Goal: Find specific page/section: Find specific page/section

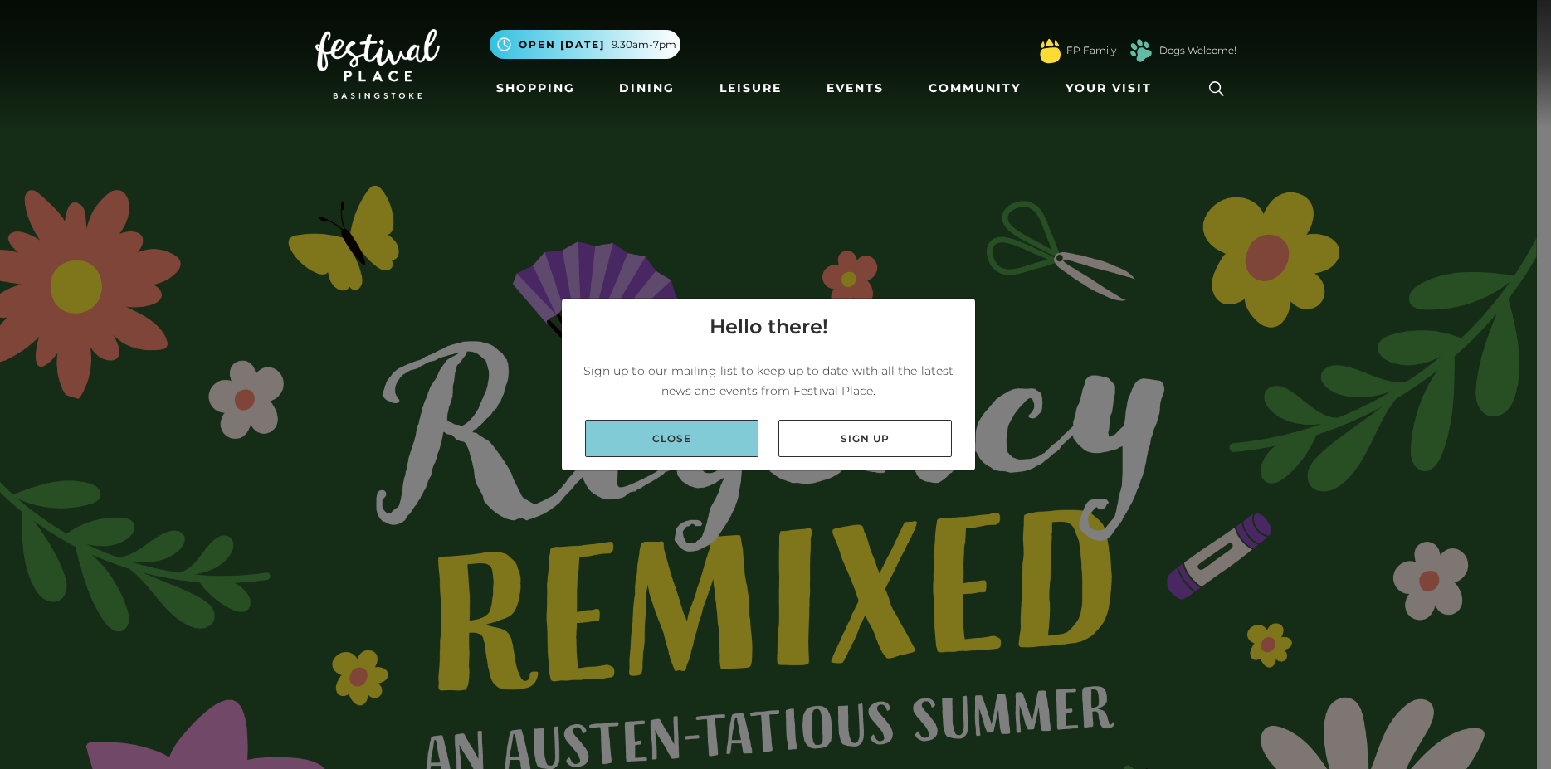
click at [710, 440] on link "Close" at bounding box center [671, 438] width 173 height 37
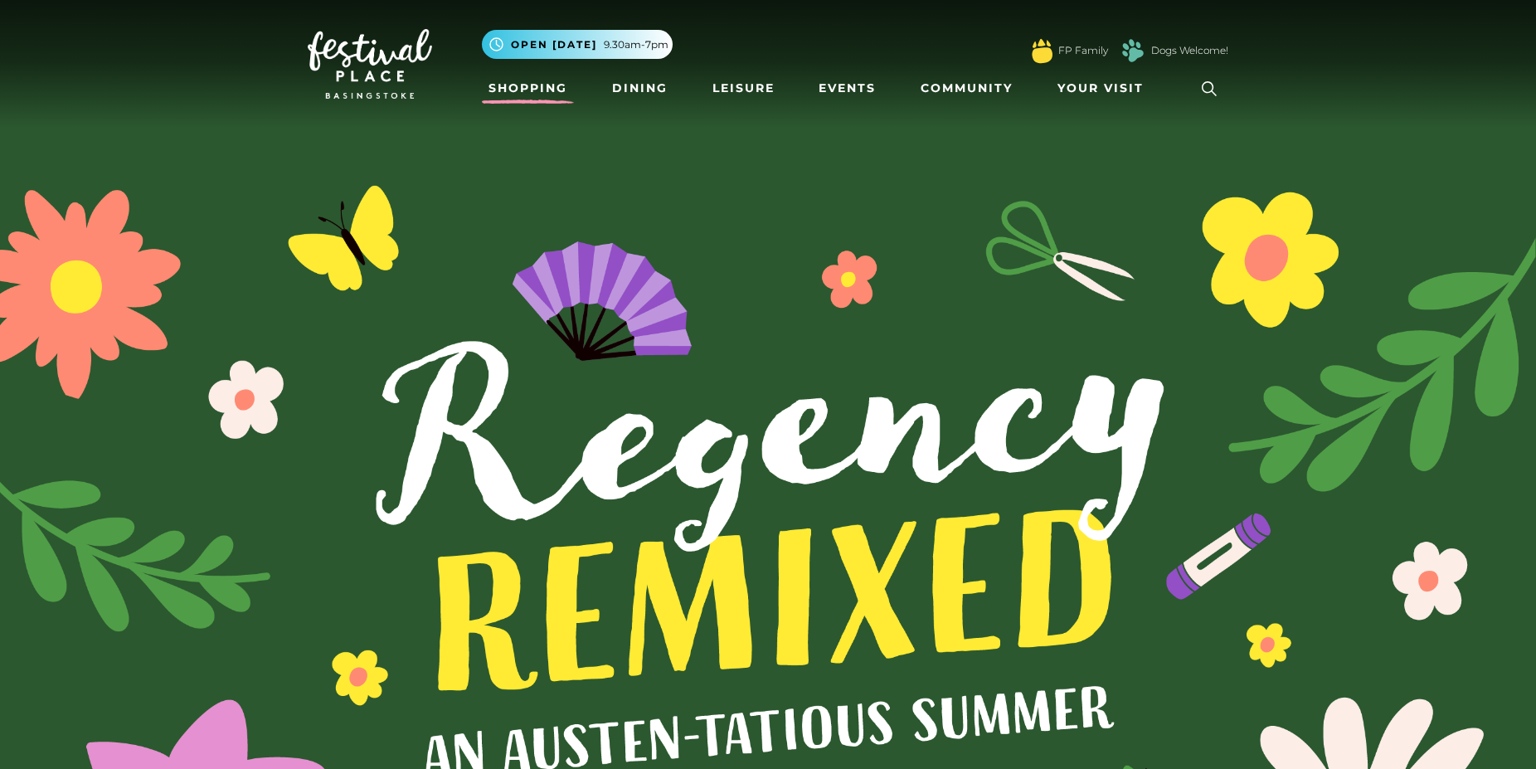
click at [535, 91] on link "Shopping" at bounding box center [528, 88] width 92 height 31
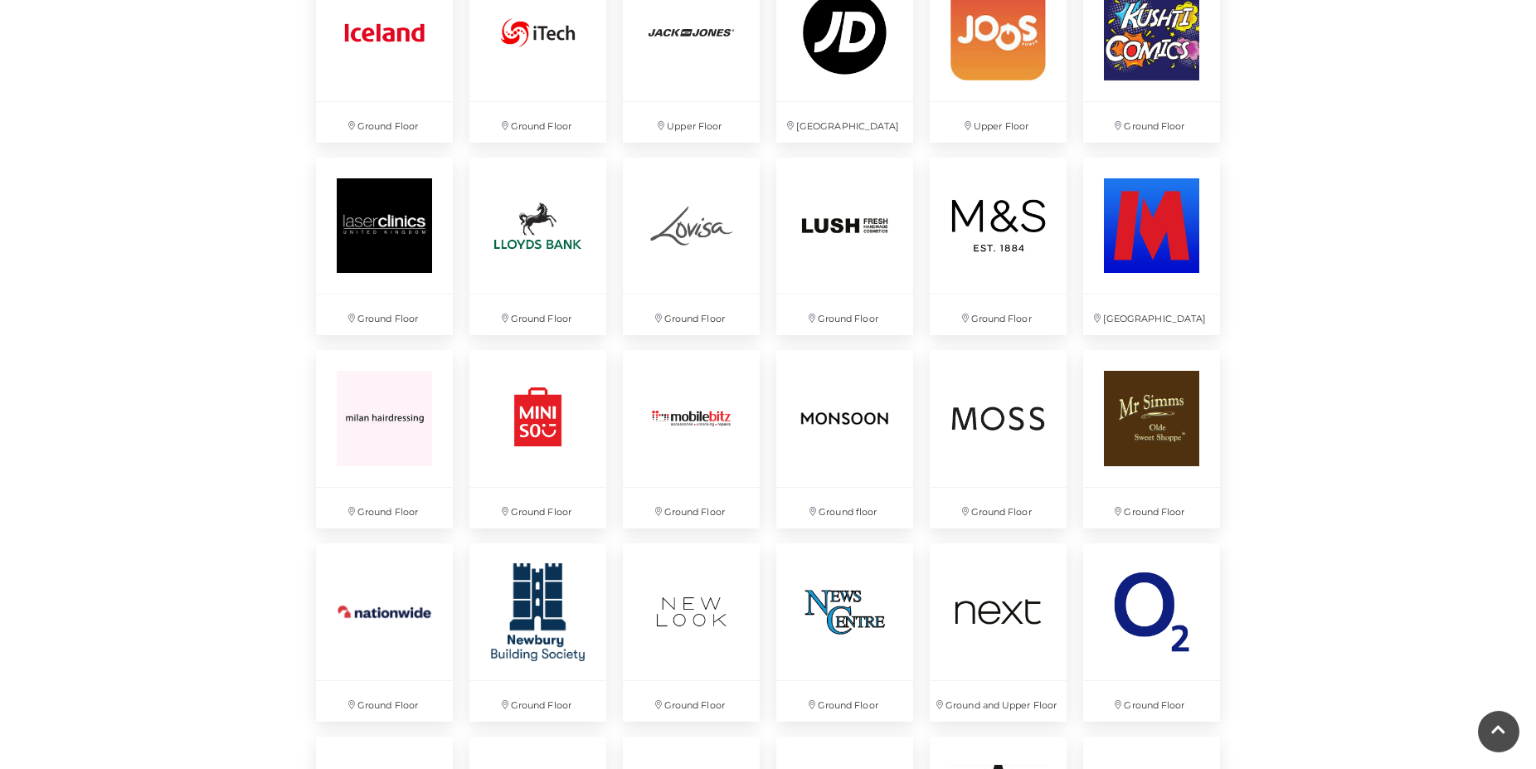
scroll to position [2708, 0]
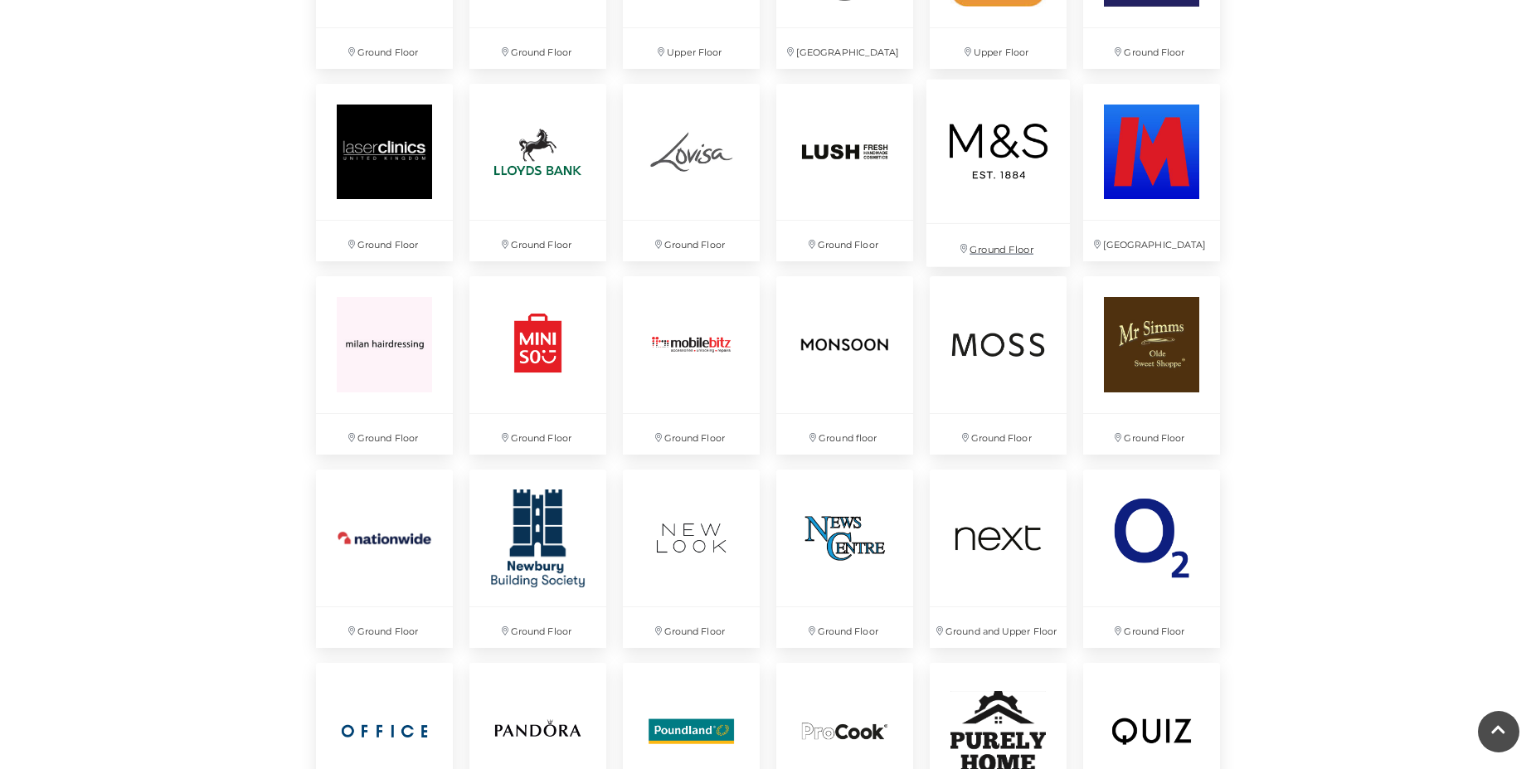
click at [986, 246] on p "Ground Floor" at bounding box center [999, 244] width 144 height 42
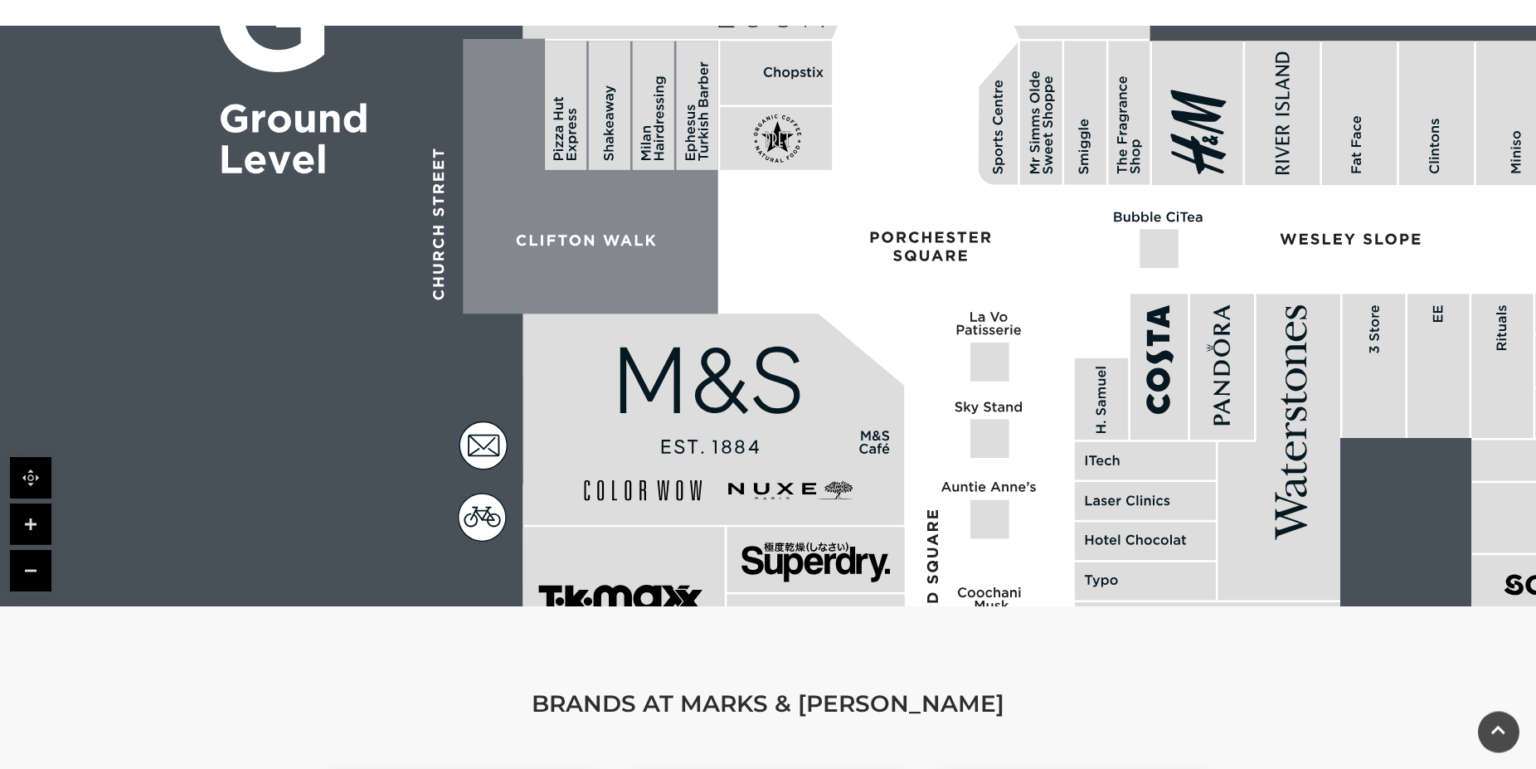
scroll to position [1015, 0]
